Goal: Check status: Check status

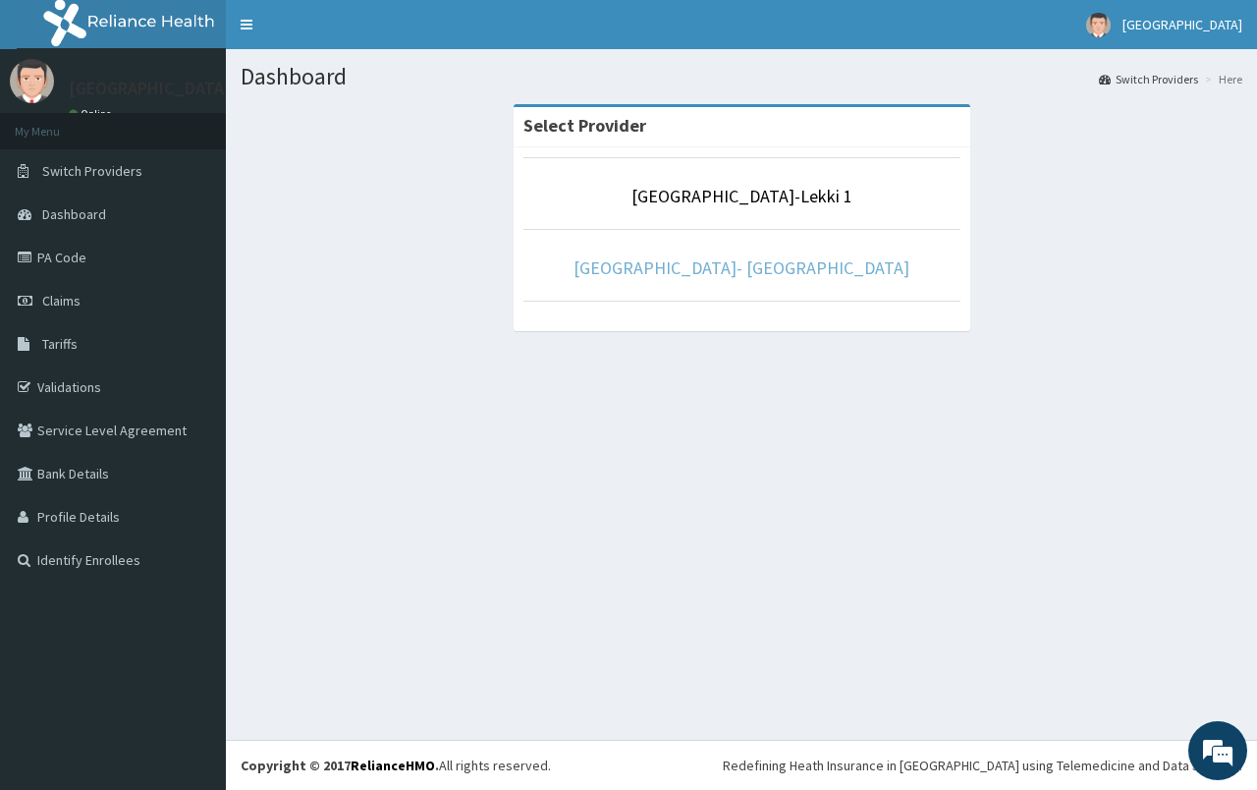
click at [674, 270] on link "Fidei Eye Centre- Ikorodu" at bounding box center [742, 267] width 336 height 23
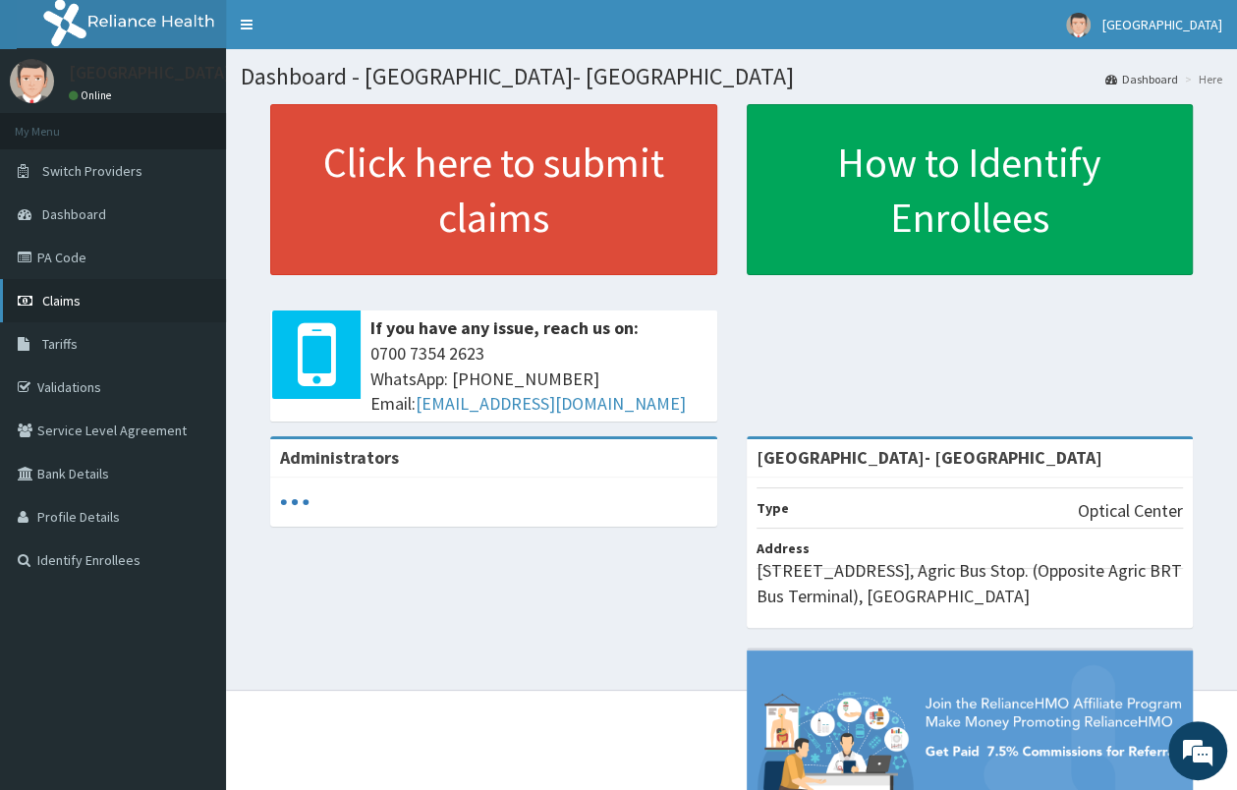
click at [88, 304] on link "Claims" at bounding box center [113, 300] width 226 height 43
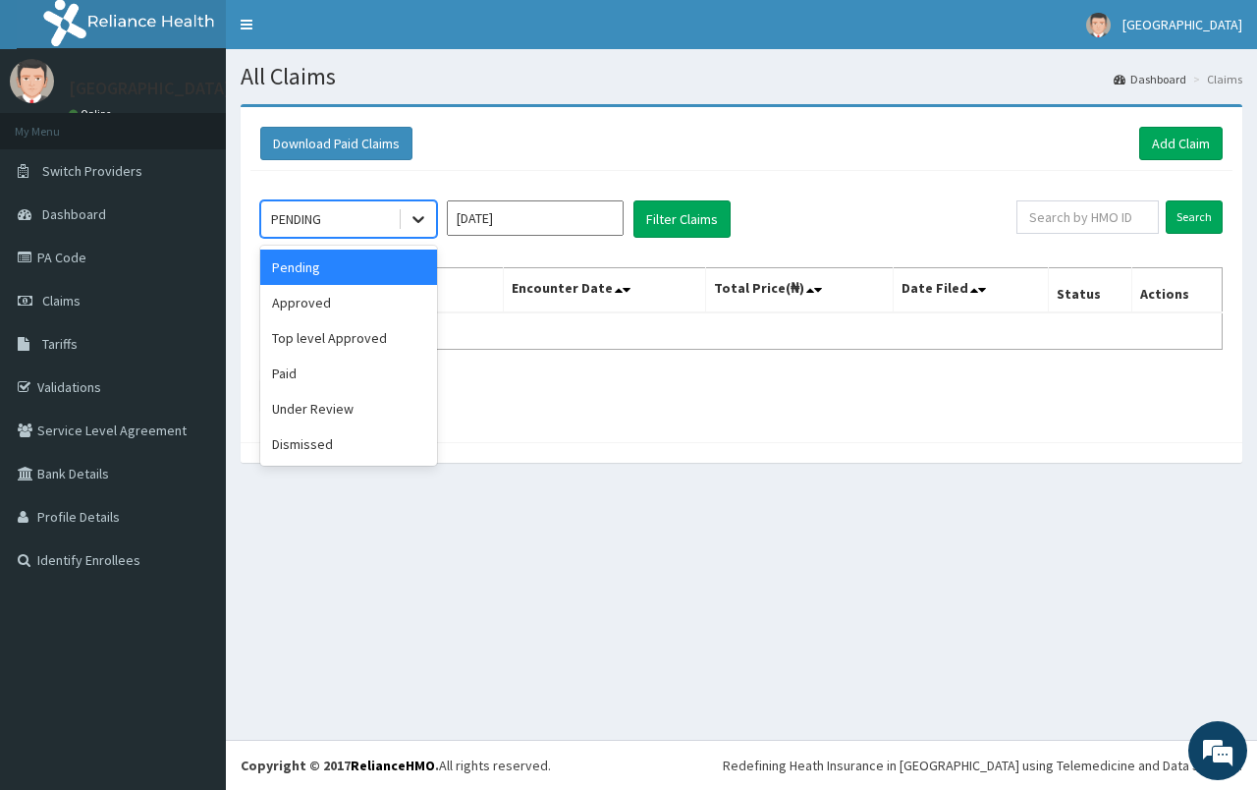
click at [418, 216] on icon at bounding box center [419, 219] width 20 height 20
click at [343, 301] on div "Approved" at bounding box center [348, 302] width 177 height 35
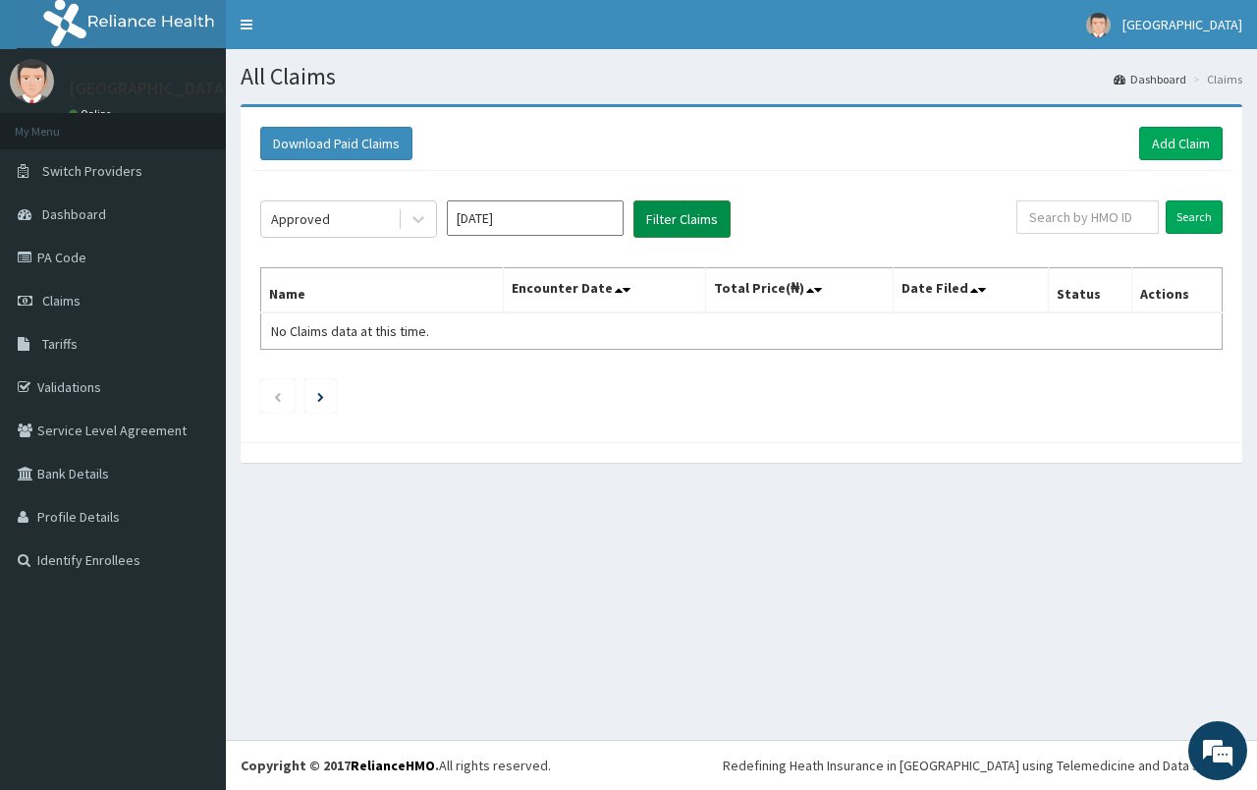
click at [674, 235] on button "Filter Claims" at bounding box center [682, 218] width 97 height 37
click at [676, 224] on button "Filter Claims" at bounding box center [682, 218] width 97 height 37
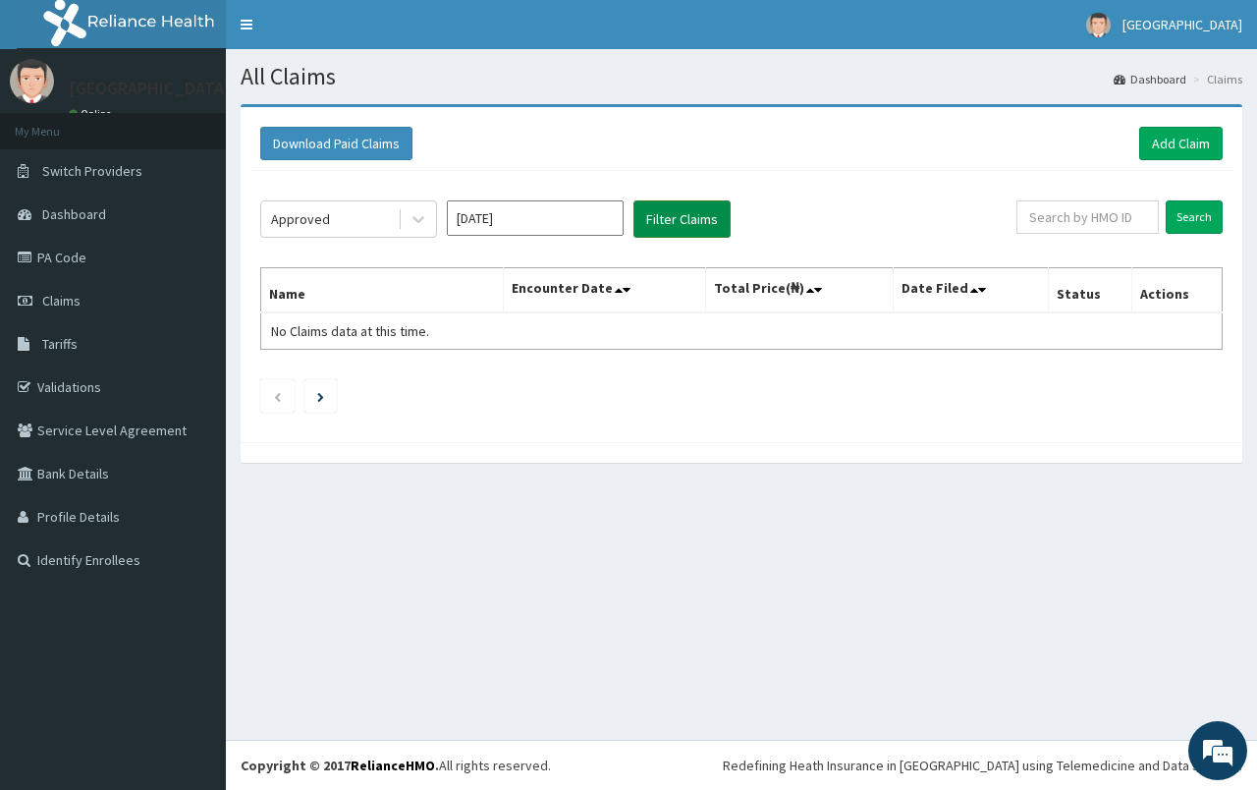
click at [676, 224] on button "Filter Claims" at bounding box center [682, 218] width 97 height 37
click at [414, 229] on icon at bounding box center [419, 219] width 20 height 20
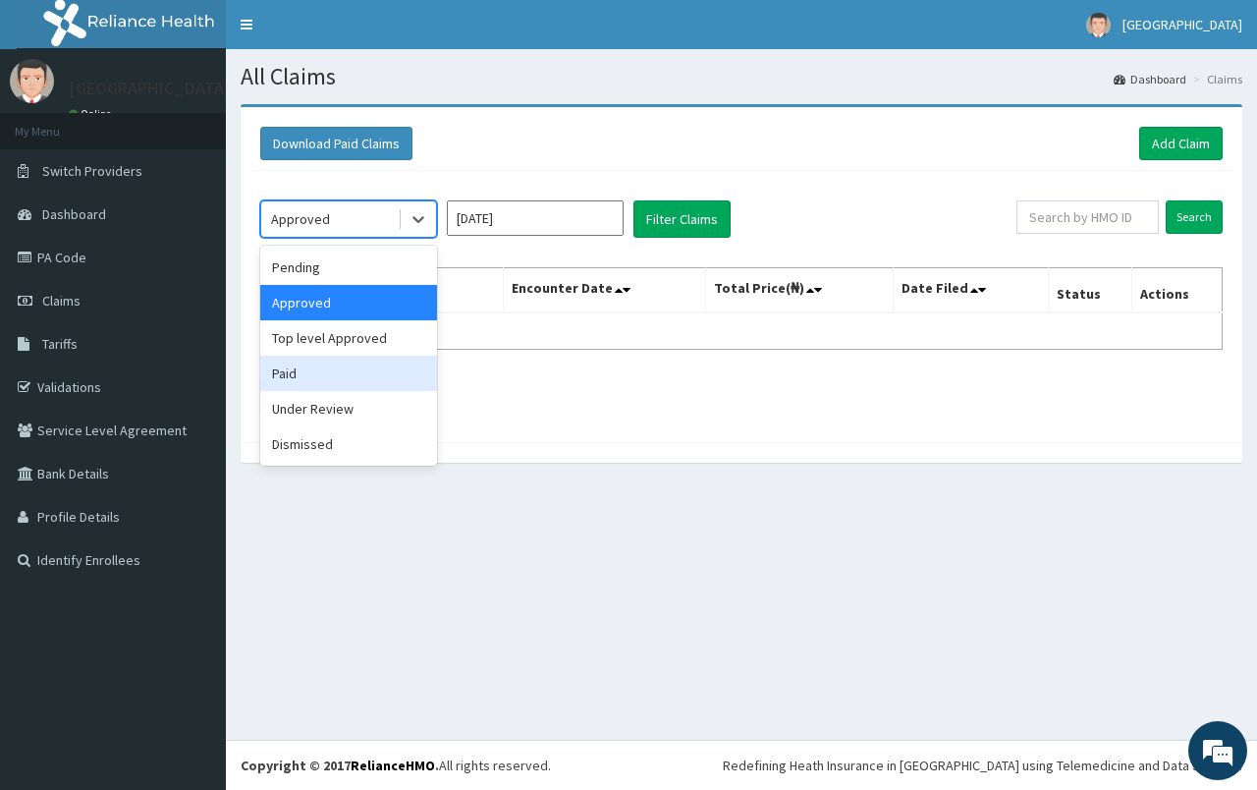
click at [348, 378] on div "Paid" at bounding box center [348, 373] width 177 height 35
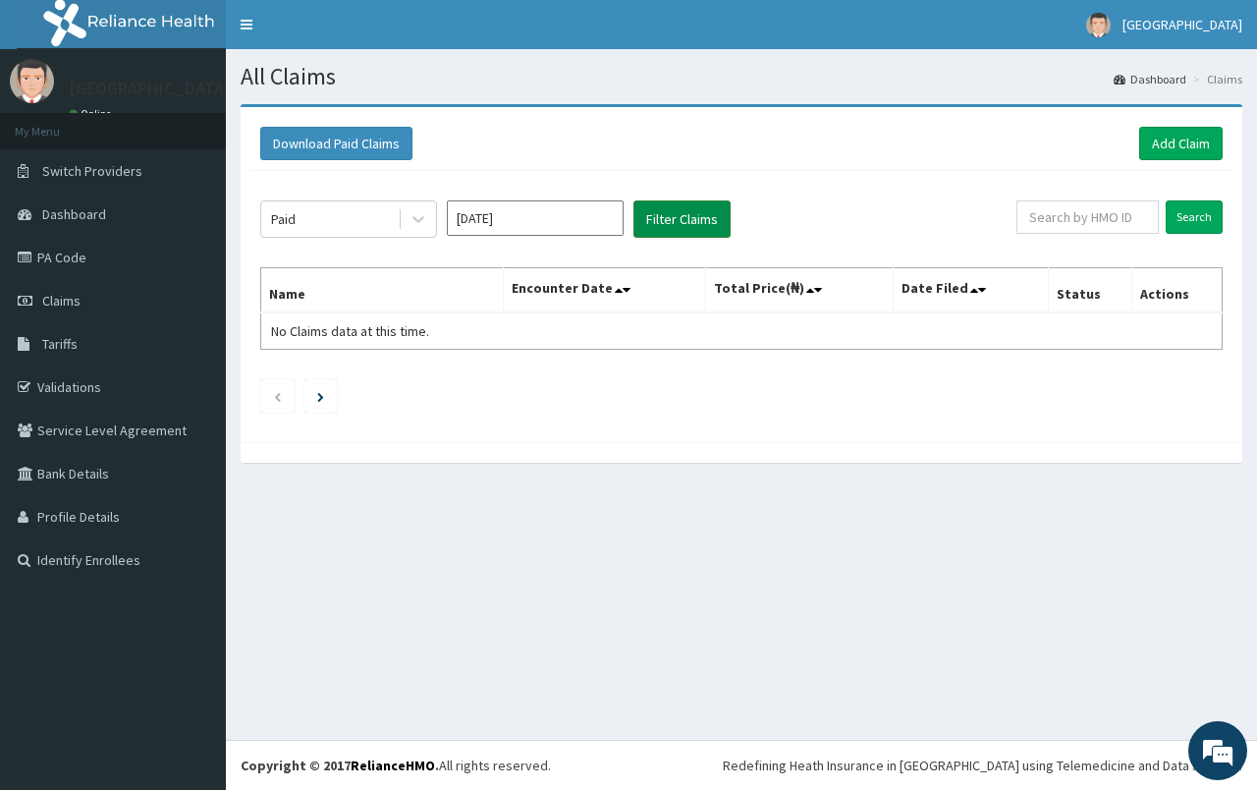
click at [654, 229] on button "Filter Claims" at bounding box center [682, 218] width 97 height 37
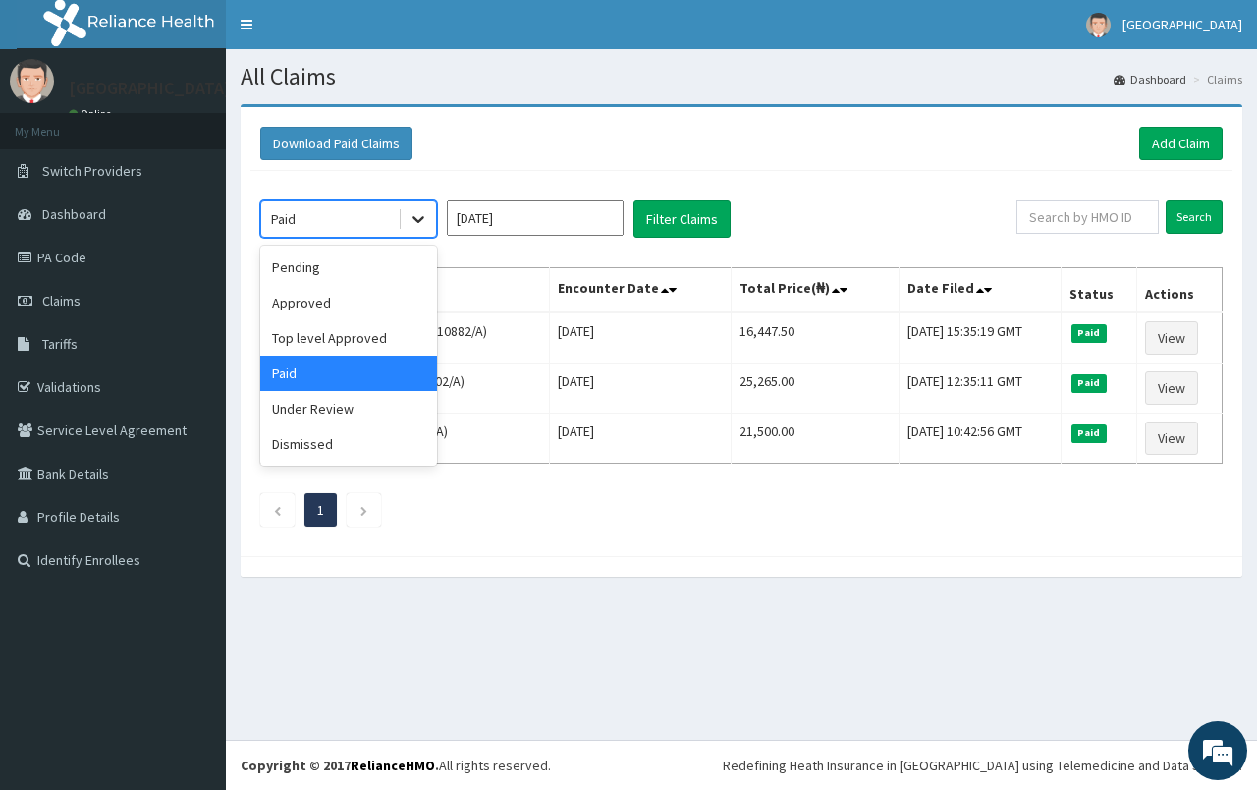
click at [412, 225] on icon at bounding box center [419, 219] width 20 height 20
click at [378, 264] on div "Pending" at bounding box center [348, 266] width 177 height 35
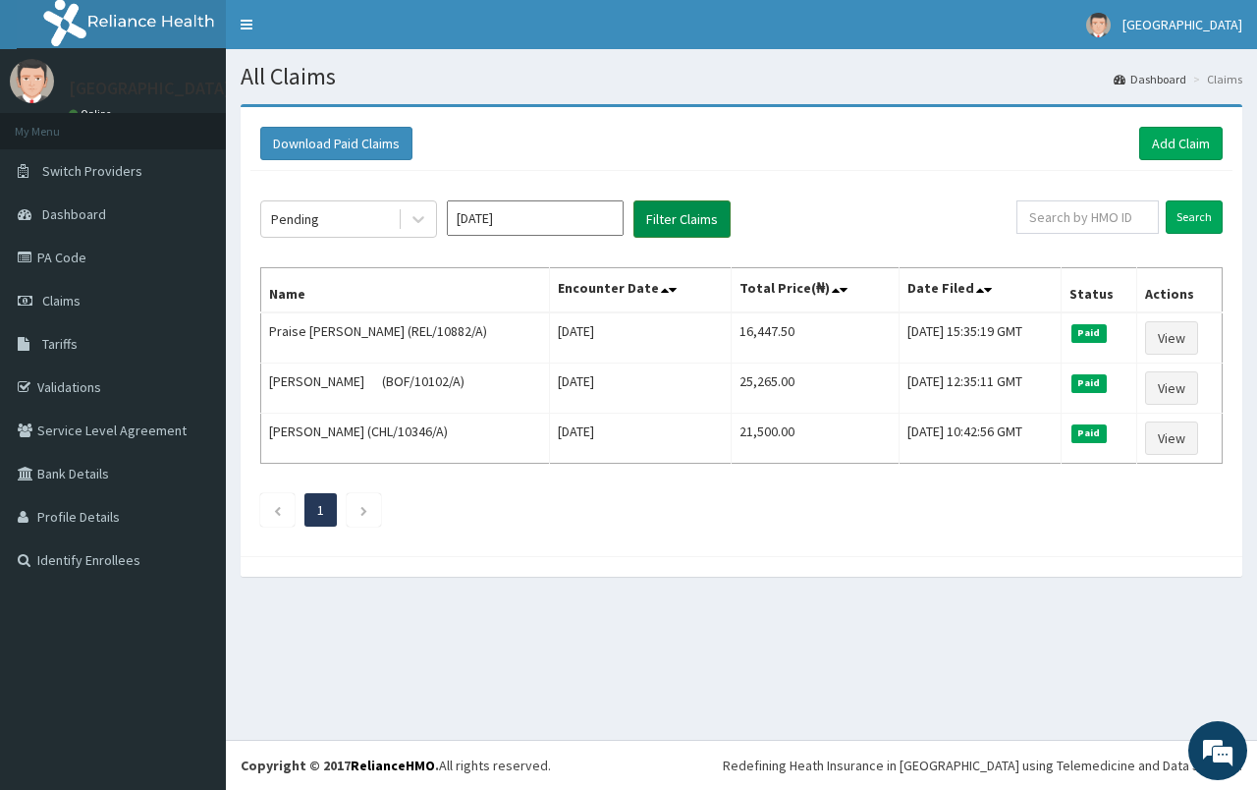
click at [663, 225] on button "Filter Claims" at bounding box center [682, 218] width 97 height 37
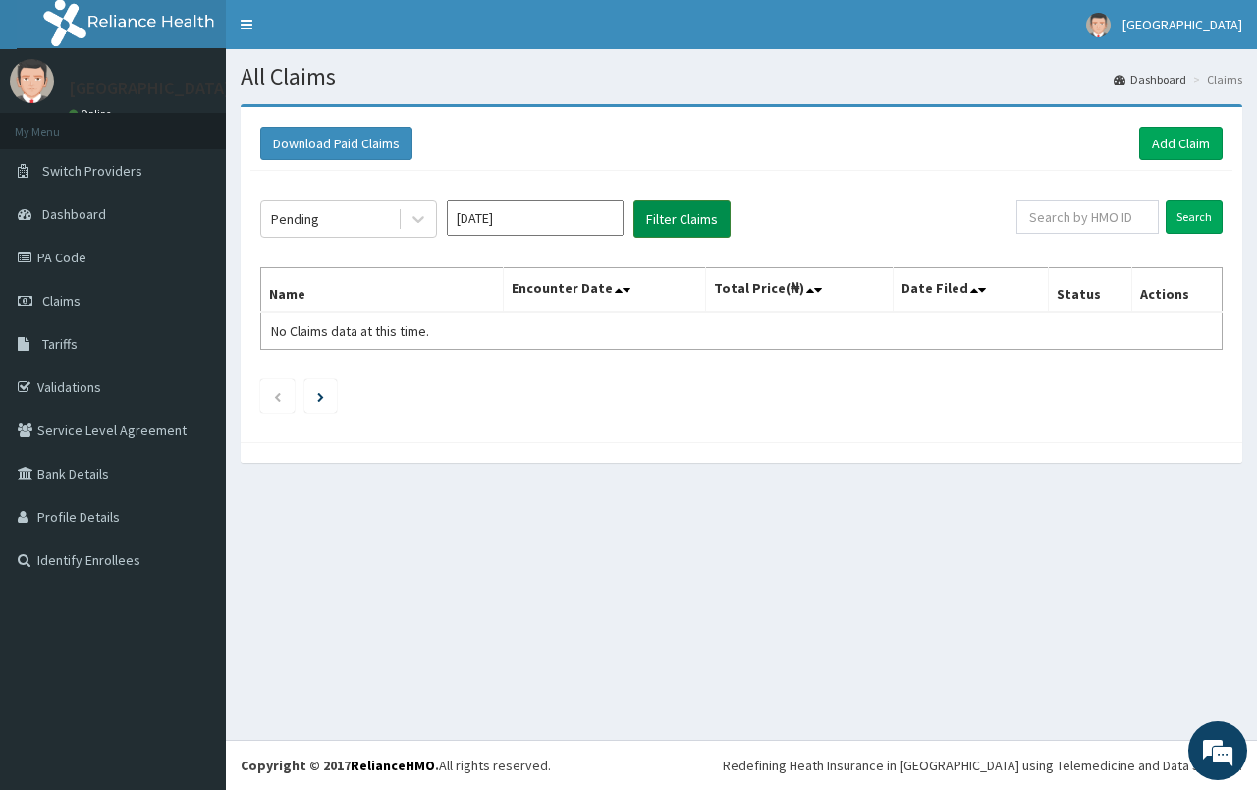
click at [663, 225] on button "Filter Claims" at bounding box center [682, 218] width 97 height 37
click at [414, 222] on icon at bounding box center [419, 219] width 20 height 20
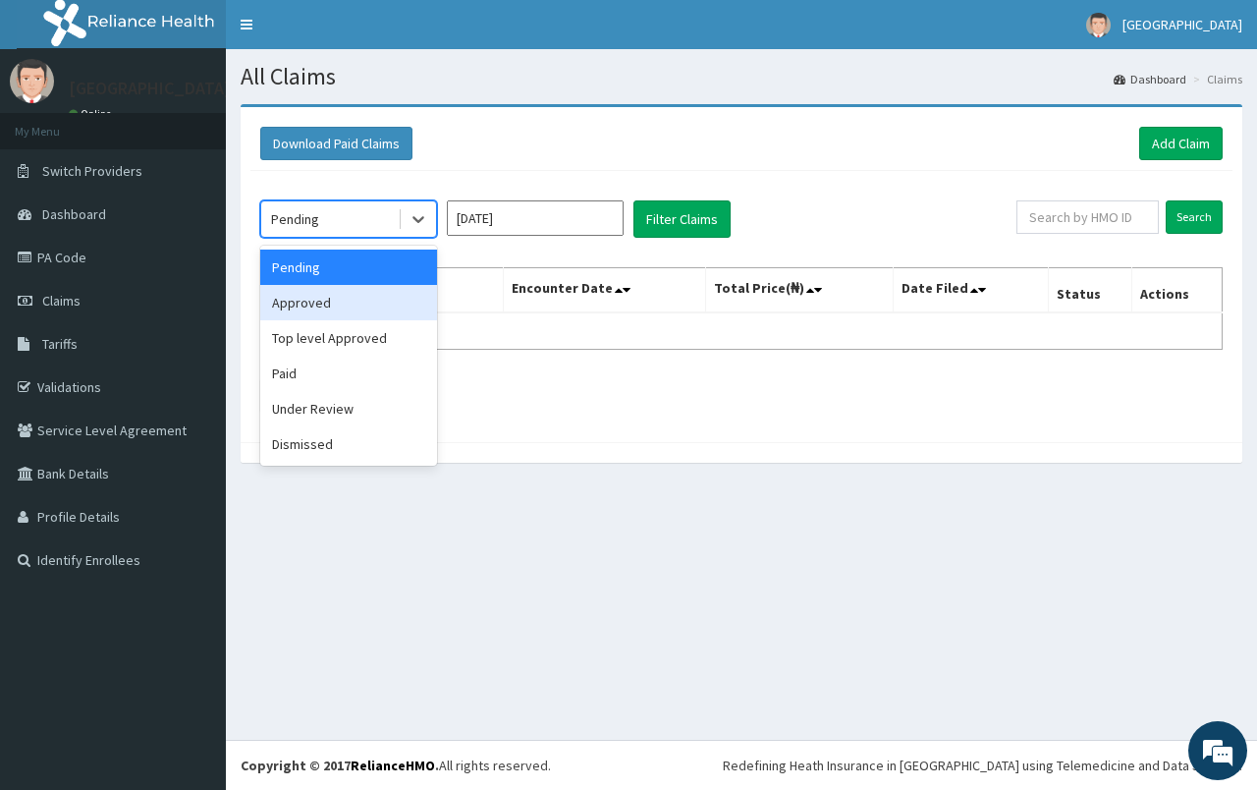
click at [359, 304] on div "Approved" at bounding box center [348, 302] width 177 height 35
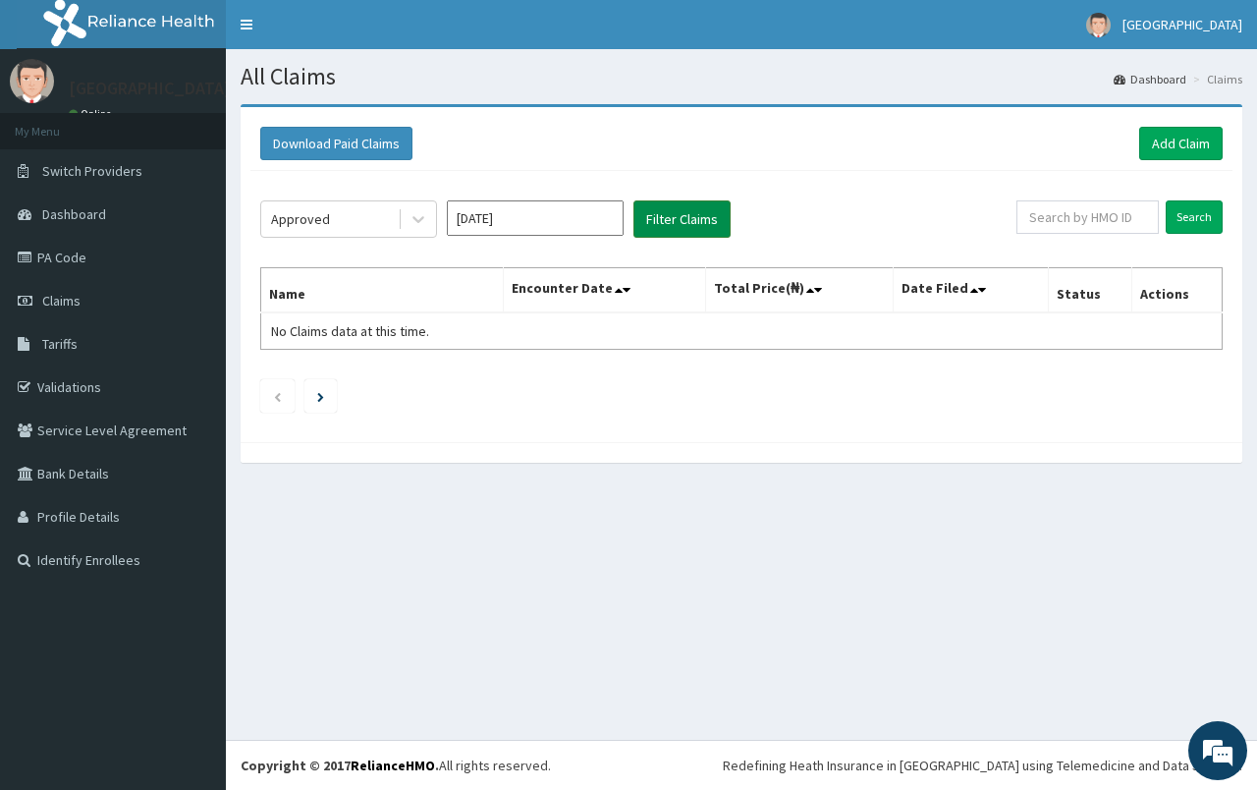
click at [674, 215] on button "Filter Claims" at bounding box center [682, 218] width 97 height 37
click at [674, 217] on button "Filter Claims" at bounding box center [682, 218] width 97 height 37
click at [101, 268] on link "PA Code" at bounding box center [113, 257] width 226 height 43
